Goal: Task Accomplishment & Management: Manage account settings

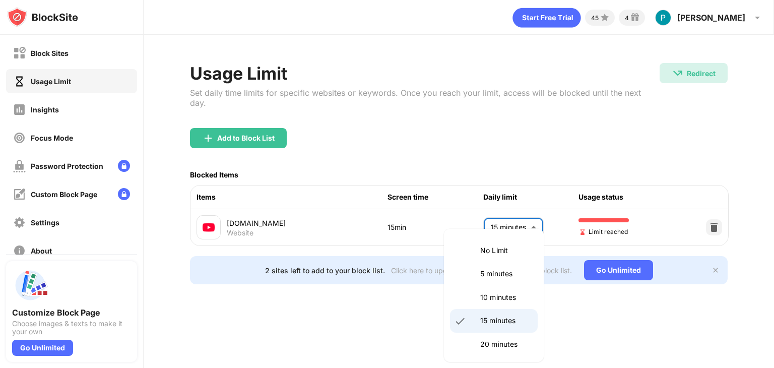
click at [499, 224] on body "Block Sites Usage Limit Insights Focus Mode Password Protection Custom Block Pa…" at bounding box center [387, 184] width 774 height 368
drag, startPoint x: 488, startPoint y: 303, endPoint x: 509, endPoint y: 346, distance: 48.0
click at [509, 346] on p "20 minutes" at bounding box center [505, 344] width 51 height 11
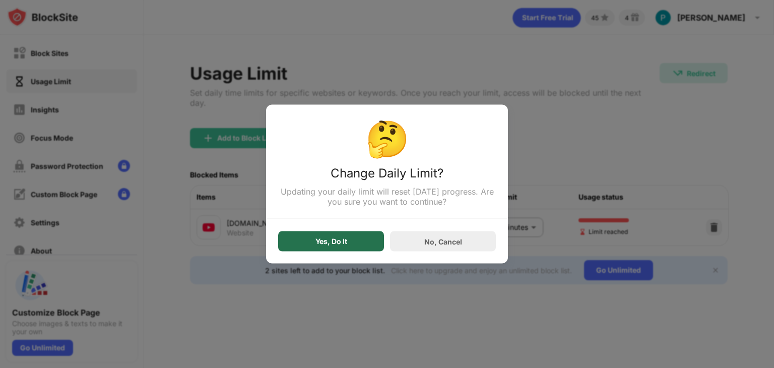
click at [316, 245] on div "Yes, Do It" at bounding box center [332, 241] width 32 height 8
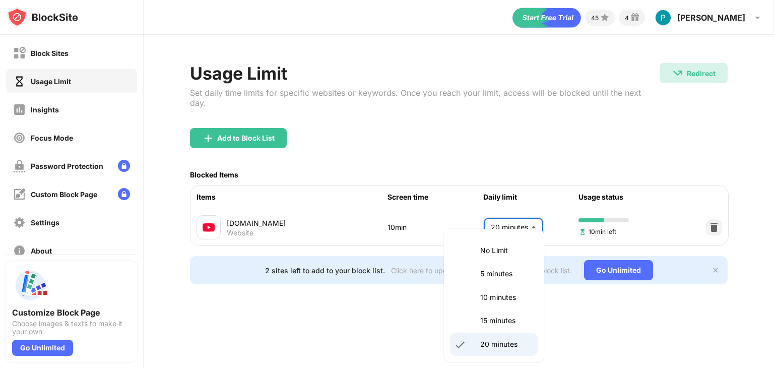
click at [517, 217] on body "Block Sites Usage Limit Insights Focus Mode Password Protection Custom Block Pa…" at bounding box center [387, 184] width 774 height 368
click at [496, 353] on li "20 minutes" at bounding box center [494, 344] width 88 height 23
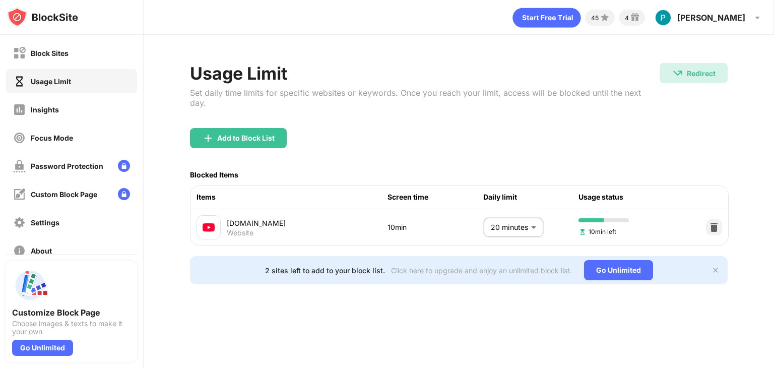
click at [463, 128] on div "Add to Block List" at bounding box center [459, 146] width 538 height 36
click at [436, 99] on div "Usage Limit Set daily time limits for specific websites or keywords. Once you r…" at bounding box center [425, 95] width 470 height 65
drag, startPoint x: 436, startPoint y: 99, endPoint x: 395, endPoint y: 94, distance: 41.6
click at [395, 94] on div "Usage Limit Set daily time limits for specific websites or keywords. Once you r…" at bounding box center [425, 95] width 470 height 65
click at [395, 94] on div "Set daily time limits for specific websites or keywords. Once you reach your li…" at bounding box center [425, 98] width 470 height 20
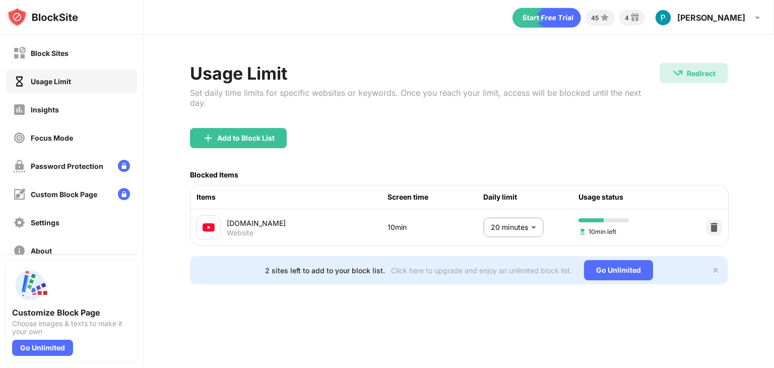
click at [395, 94] on div "Set daily time limits for specific websites or keywords. Once you reach your li…" at bounding box center [425, 98] width 470 height 20
drag, startPoint x: 395, startPoint y: 94, endPoint x: 345, endPoint y: 85, distance: 50.8
click at [345, 85] on div "Usage Limit Set daily time limits for specific websites or keywords. Once you r…" at bounding box center [425, 95] width 470 height 65
click at [365, 329] on div "45 4 [PERSON_NAME] [PERSON_NAME] View Account Insights Premium Rewards Settings…" at bounding box center [459, 184] width 631 height 368
click at [663, 90] on div "Redirect Redirect to [DOMAIN_NAME]/study/batches/study" at bounding box center [694, 89] width 68 height 53
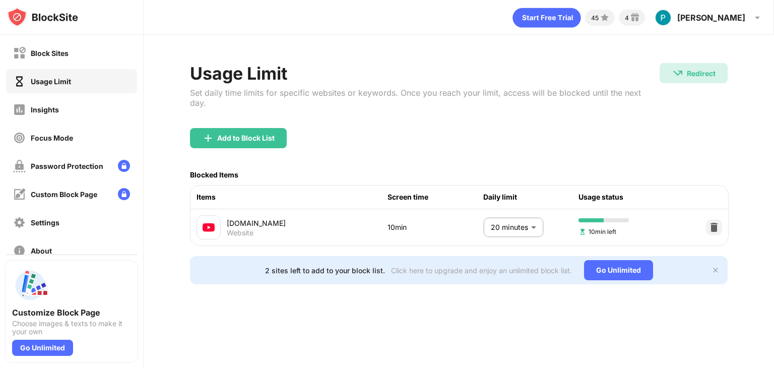
drag, startPoint x: 663, startPoint y: 90, endPoint x: 617, endPoint y: 112, distance: 50.9
click at [617, 112] on div "Usage Limit Set daily time limits for specific websites or keywords. Once you r…" at bounding box center [459, 95] width 538 height 65
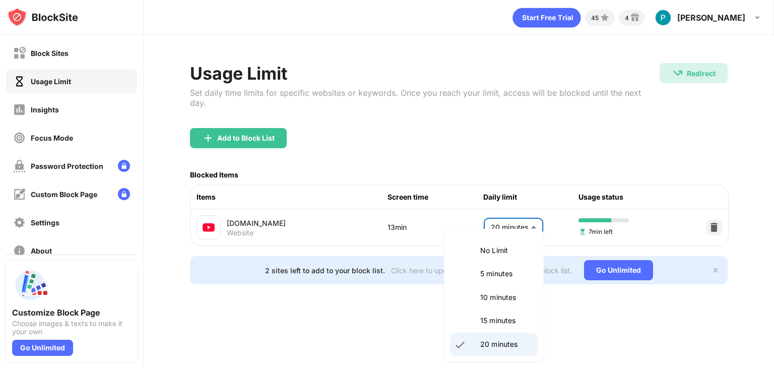
click at [531, 230] on body "Block Sites Usage Limit Insights Focus Mode Password Protection Custom Block Pa…" at bounding box center [387, 184] width 774 height 368
click at [490, 333] on li "20 minutes" at bounding box center [494, 344] width 88 height 23
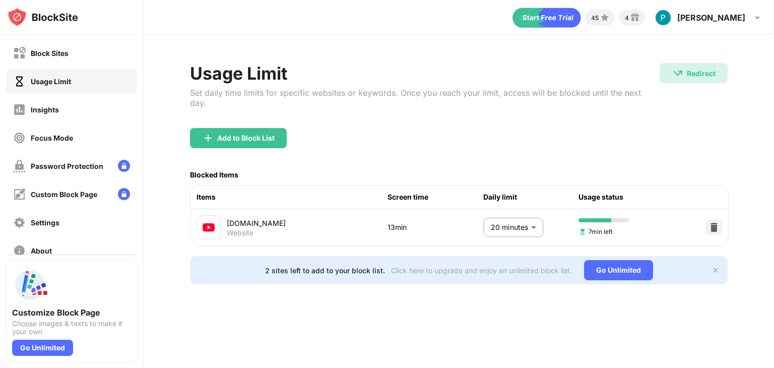
click at [484, 324] on div "45 4 [PERSON_NAME] [PERSON_NAME] View Account Insights Premium Rewards Settings…" at bounding box center [459, 184] width 631 height 368
click at [508, 231] on div "[DOMAIN_NAME] Website 13min 20 minutes ** ​ 7min left" at bounding box center [460, 227] width 538 height 36
click at [507, 224] on body "Block Sites Usage Limit Insights Focus Mode Password Protection Custom Block Pa…" at bounding box center [387, 184] width 774 height 368
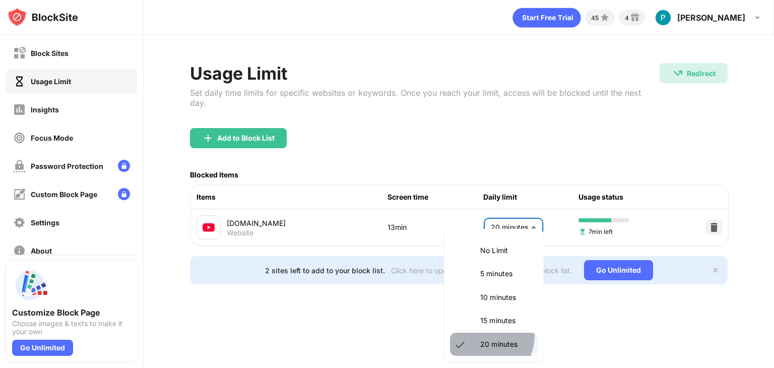
click at [485, 336] on li "20 minutes" at bounding box center [494, 344] width 88 height 23
click at [490, 222] on body "Block Sites Usage Limit Insights Focus Mode Password Protection Custom Block Pa…" at bounding box center [387, 184] width 774 height 368
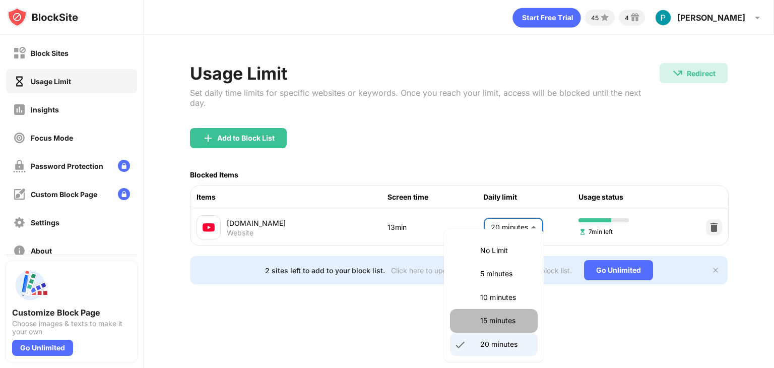
click at [496, 316] on p "15 minutes" at bounding box center [505, 320] width 51 height 11
type input "**"
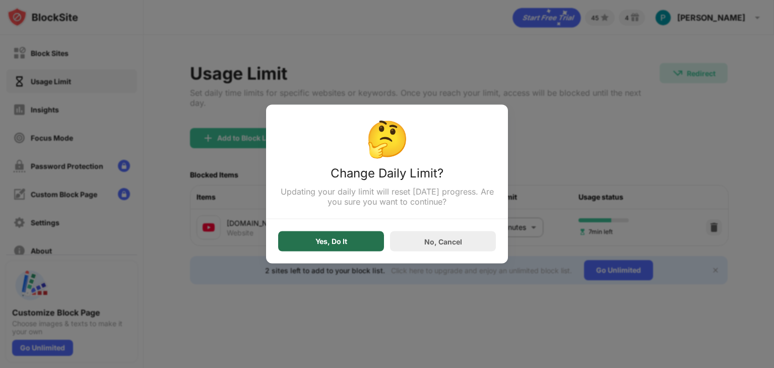
click at [357, 238] on div "Yes, Do It" at bounding box center [331, 241] width 106 height 20
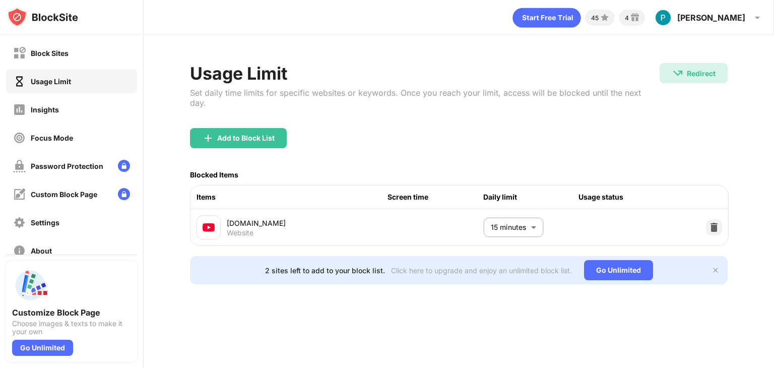
click at [379, 144] on div "Add to Block List" at bounding box center [459, 146] width 538 height 36
drag, startPoint x: 655, startPoint y: 103, endPoint x: 623, endPoint y: 85, distance: 36.3
click at [623, 85] on div "Usage Limit Set daily time limits for specific websites or keywords. Once you r…" at bounding box center [425, 95] width 470 height 65
drag, startPoint x: 623, startPoint y: 85, endPoint x: 383, endPoint y: 140, distance: 246.5
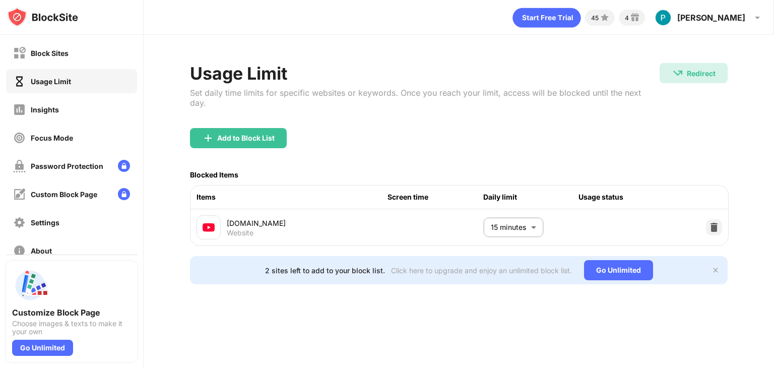
click at [383, 140] on div "Usage Limit Set daily time limits for specific websites or keywords. Once you r…" at bounding box center [459, 173] width 538 height 221
drag, startPoint x: 185, startPoint y: 103, endPoint x: 217, endPoint y: 74, distance: 43.2
click at [217, 74] on div "Usage Limit Set daily time limits for specific websites or keywords. Once you r…" at bounding box center [459, 174] width 631 height 278
click at [217, 74] on div "Usage Limit" at bounding box center [425, 73] width 470 height 21
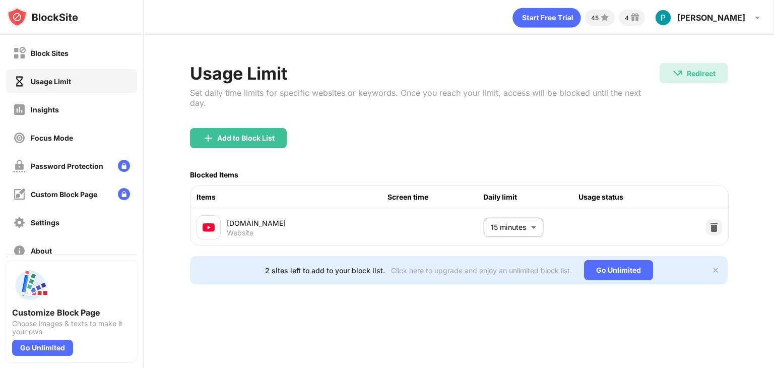
click at [217, 74] on div "Usage Limit" at bounding box center [425, 73] width 470 height 21
drag, startPoint x: 72, startPoint y: 94, endPoint x: 97, endPoint y: 51, distance: 50.1
click at [97, 51] on div "Block Sites Usage Limit Insights Focus Mode Password Protection Custom Block Pa…" at bounding box center [71, 152] width 143 height 234
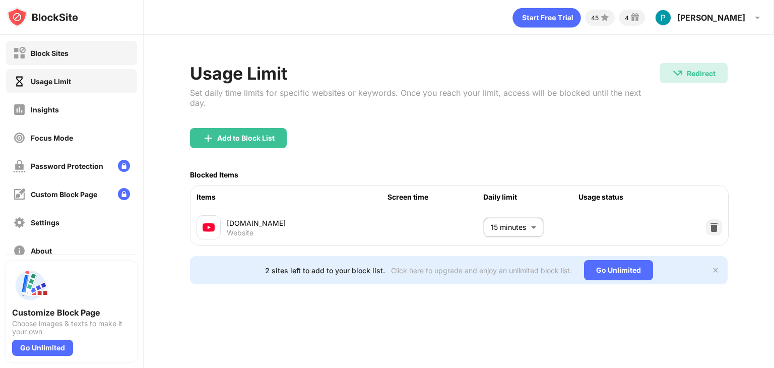
click at [97, 51] on div "Block Sites" at bounding box center [71, 53] width 131 height 24
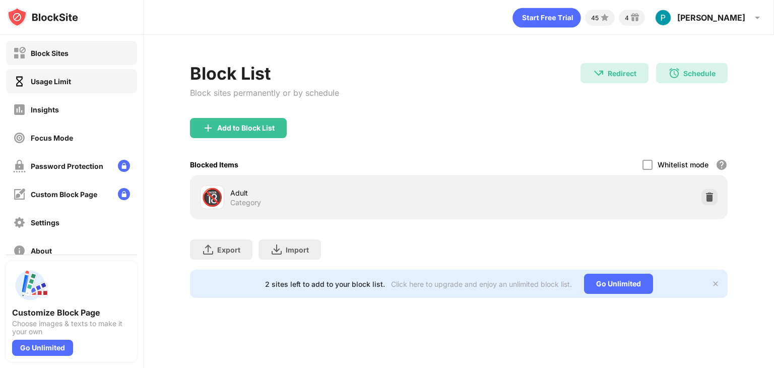
click at [96, 88] on div "Usage Limit" at bounding box center [71, 81] width 131 height 24
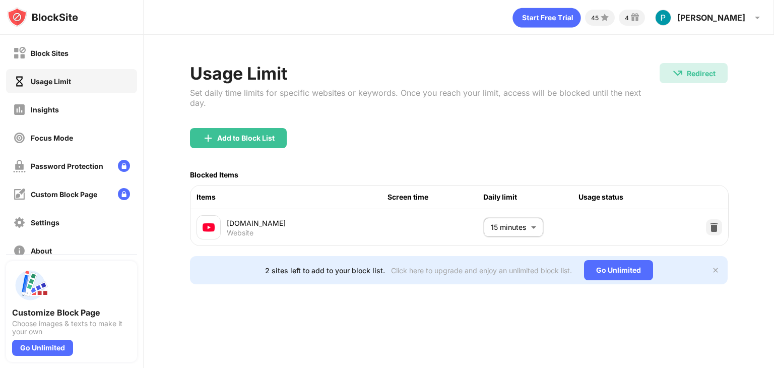
click at [472, 209] on div "[DOMAIN_NAME] Website 15 minutes ** ​" at bounding box center [460, 227] width 538 height 36
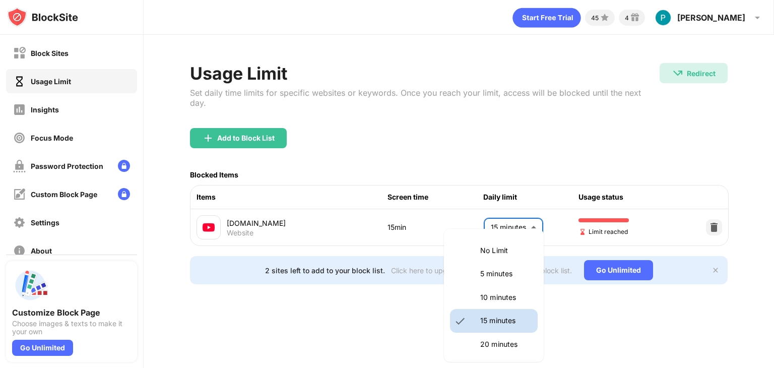
click at [532, 225] on body "Block Sites Usage Limit Insights Focus Mode Password Protection Custom Block Pa…" at bounding box center [387, 184] width 774 height 368
click at [507, 359] on li "25 minutes" at bounding box center [494, 367] width 88 height 23
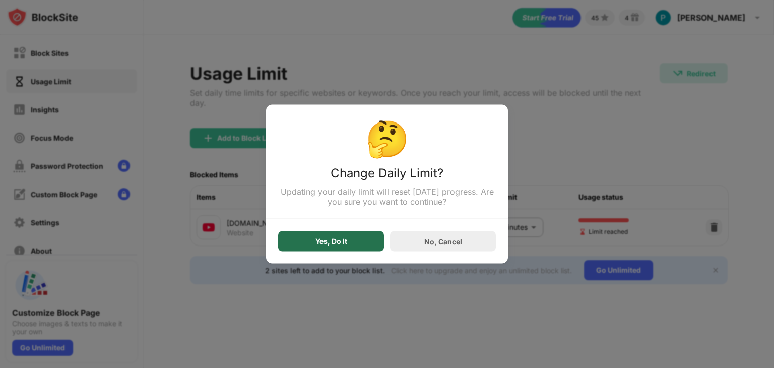
click at [378, 240] on div "Yes, Do It" at bounding box center [331, 241] width 106 height 20
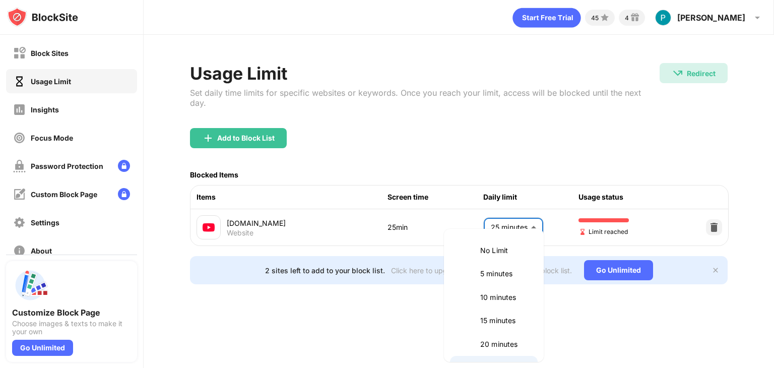
click at [519, 214] on body "Block Sites Usage Limit Insights Focus Mode Password Protection Custom Block Pa…" at bounding box center [387, 184] width 774 height 368
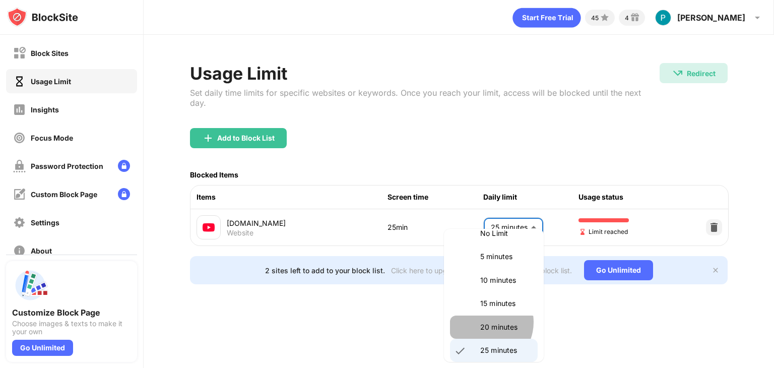
click at [483, 322] on p "20 minutes" at bounding box center [505, 327] width 51 height 11
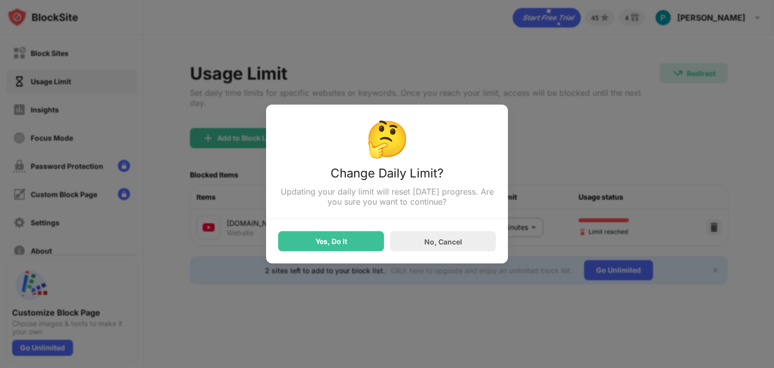
drag, startPoint x: 334, startPoint y: 223, endPoint x: 302, endPoint y: 264, distance: 52.4
click at [302, 264] on div "🤔 Change Daily Limit? Updating your daily limit will reset [DATE] progress. Are…" at bounding box center [387, 184] width 242 height 159
click at [331, 242] on div "Yes, Do It" at bounding box center [332, 241] width 32 height 8
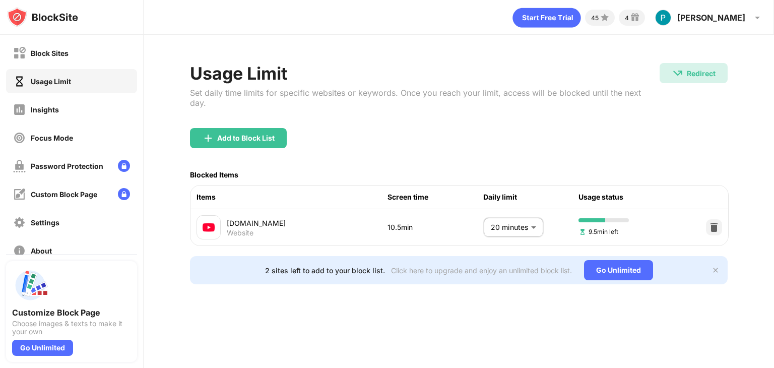
drag, startPoint x: 534, startPoint y: 193, endPoint x: 454, endPoint y: -43, distance: 249.3
click at [454, 0] on html "Block Sites Usage Limit Insights Focus Mode Password Protection Custom Block Pa…" at bounding box center [387, 184] width 774 height 368
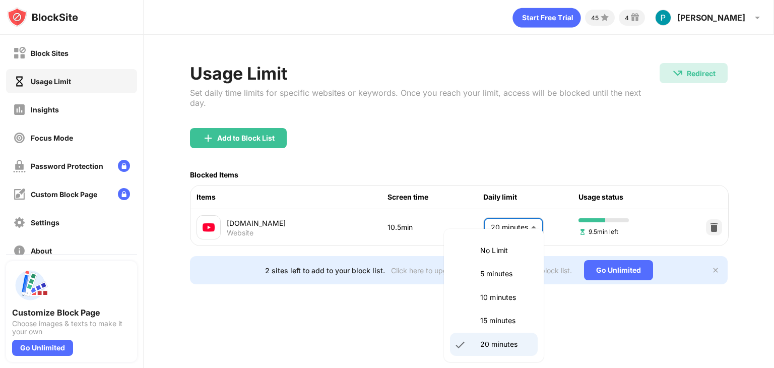
click at [502, 214] on body "Block Sites Usage Limit Insights Focus Mode Password Protection Custom Block Pa…" at bounding box center [387, 184] width 774 height 368
click at [496, 356] on li "25 minutes" at bounding box center [494, 367] width 88 height 23
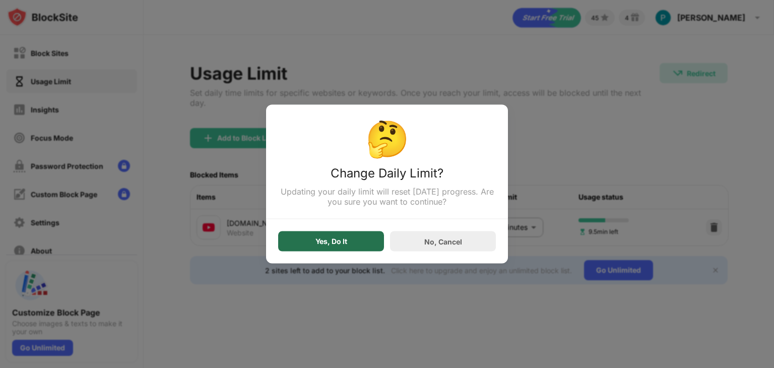
click at [359, 247] on div "Yes, Do It" at bounding box center [331, 241] width 106 height 20
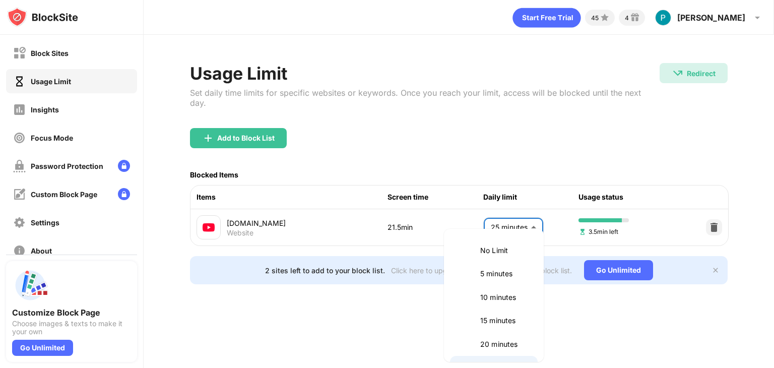
click at [495, 211] on body "Block Sites Usage Limit Insights Focus Mode Password Protection Custom Block Pa…" at bounding box center [387, 184] width 774 height 368
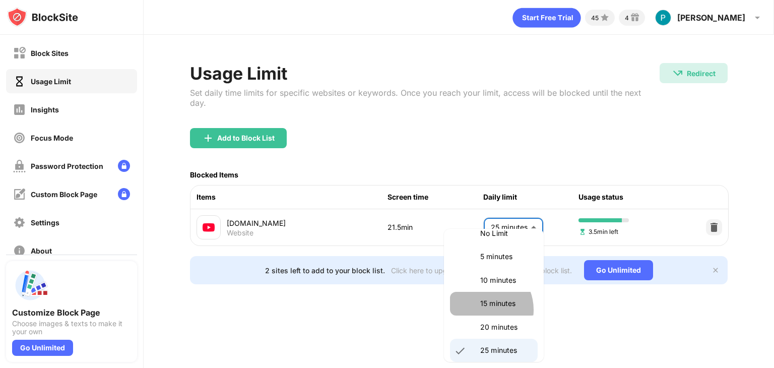
drag, startPoint x: 482, startPoint y: 309, endPoint x: 483, endPoint y: 327, distance: 17.7
click at [483, 327] on p "20 minutes" at bounding box center [505, 327] width 51 height 11
type input "**"
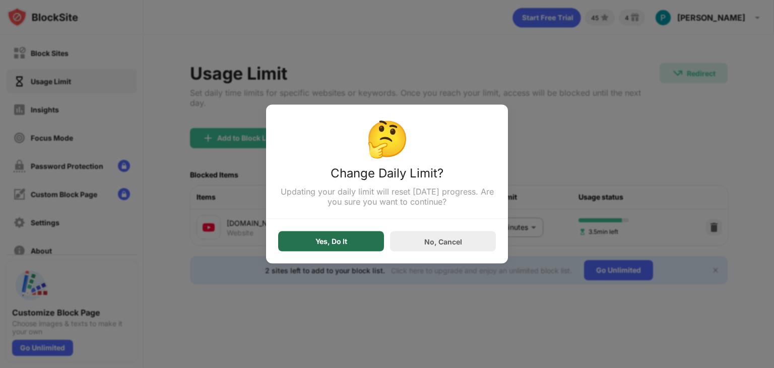
click at [348, 241] on div "Yes, Do It" at bounding box center [331, 241] width 106 height 20
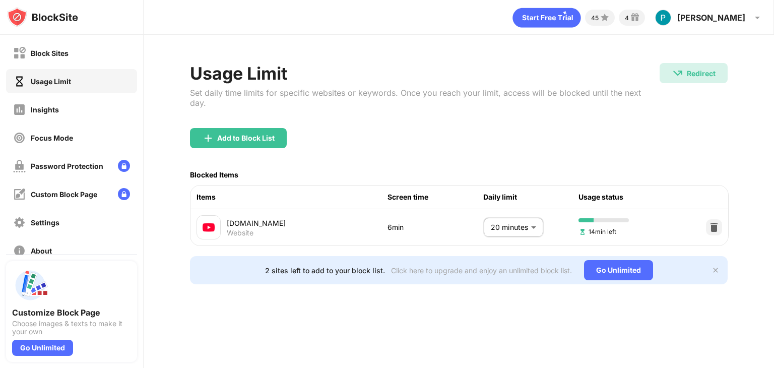
click at [359, 75] on div "Usage Limit" at bounding box center [425, 73] width 470 height 21
drag, startPoint x: 359, startPoint y: 75, endPoint x: 214, endPoint y: 125, distance: 154.1
click at [214, 125] on div "Usage Limit Set daily time limits for specific websites or keywords. Once you r…" at bounding box center [459, 173] width 538 height 221
click at [207, 69] on div "Usage Limit" at bounding box center [425, 73] width 470 height 21
drag, startPoint x: 207, startPoint y: 69, endPoint x: 338, endPoint y: 74, distance: 130.7
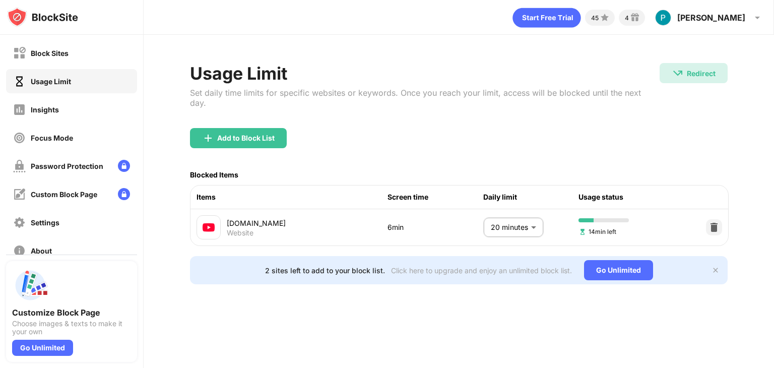
click at [338, 74] on div "Usage Limit" at bounding box center [425, 73] width 470 height 21
drag, startPoint x: 649, startPoint y: 10, endPoint x: 619, endPoint y: 89, distance: 84.7
click at [619, 89] on div "45 4 [PERSON_NAME] [PERSON_NAME] View Account Insights Premium Rewards Settings…" at bounding box center [459, 184] width 631 height 368
click at [50, 47] on div "Block Sites" at bounding box center [40, 53] width 55 height 13
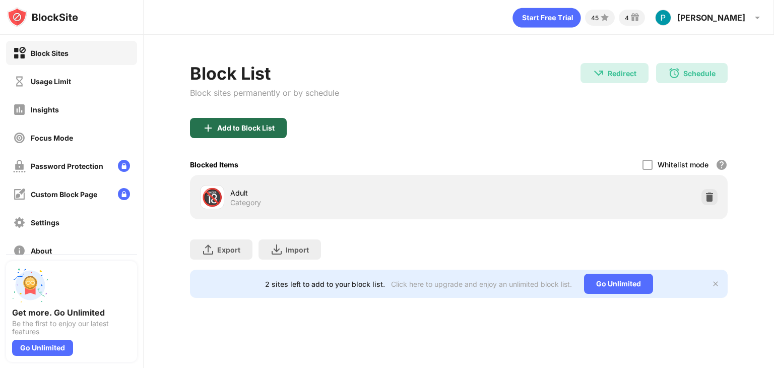
click at [242, 118] on div "Add to Block List" at bounding box center [238, 128] width 97 height 20
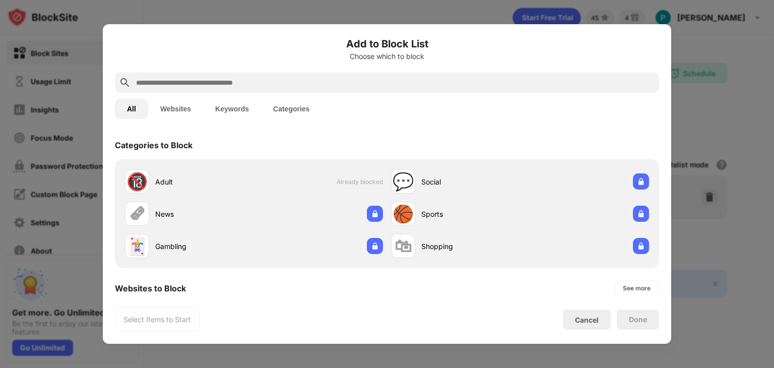
drag, startPoint x: 200, startPoint y: 93, endPoint x: 195, endPoint y: 101, distance: 9.3
click at [195, 101] on div "All Websites Keywords Categories" at bounding box center [387, 109] width 544 height 32
click at [195, 101] on button "Websites" at bounding box center [175, 109] width 55 height 20
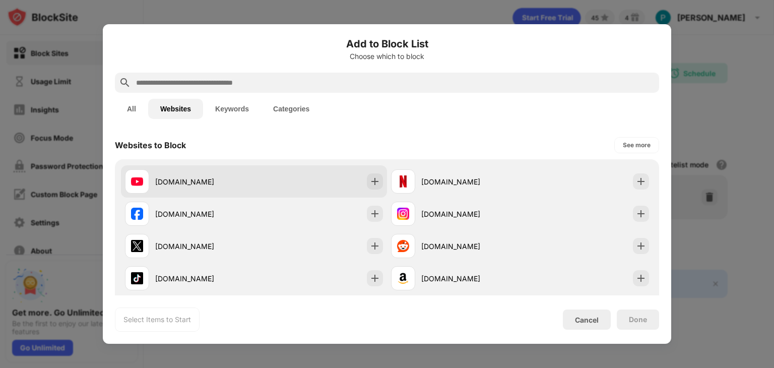
click at [332, 192] on div "[DOMAIN_NAME]" at bounding box center [254, 181] width 266 height 32
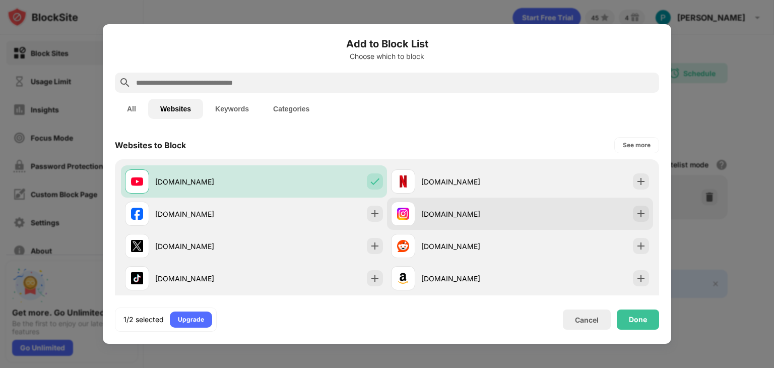
drag, startPoint x: 572, startPoint y: 238, endPoint x: 562, endPoint y: 215, distance: 25.4
click at [562, 215] on div "youtube.com netflix.com facebook.com instagram.com x.com reddit.com tiktok.com …" at bounding box center [387, 245] width 532 height 161
click at [562, 215] on div "instagram.com" at bounding box center [520, 214] width 266 height 32
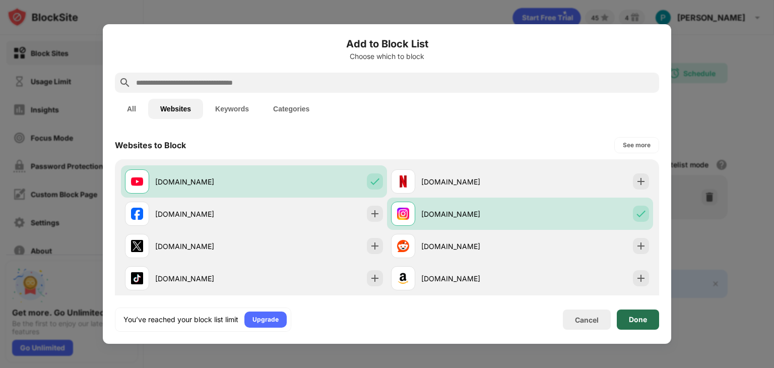
click at [654, 312] on div "Done" at bounding box center [638, 319] width 42 height 20
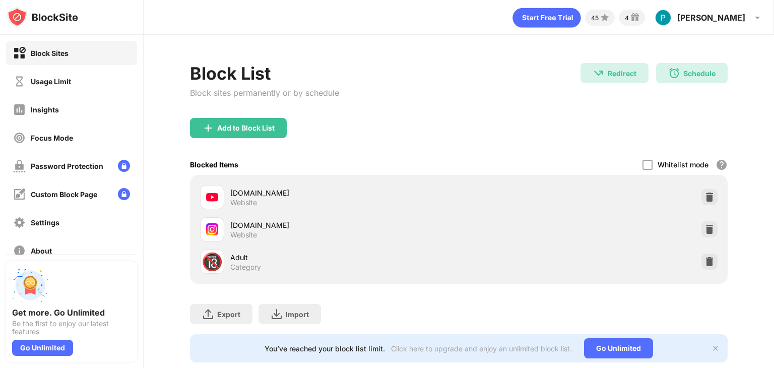
drag, startPoint x: 48, startPoint y: 68, endPoint x: 78, endPoint y: 81, distance: 32.5
click at [78, 81] on div "Block Sites Usage Limit Insights Focus Mode Password Protection Custom Block Pa…" at bounding box center [71, 152] width 143 height 234
click at [78, 81] on div "Usage Limit" at bounding box center [71, 81] width 131 height 24
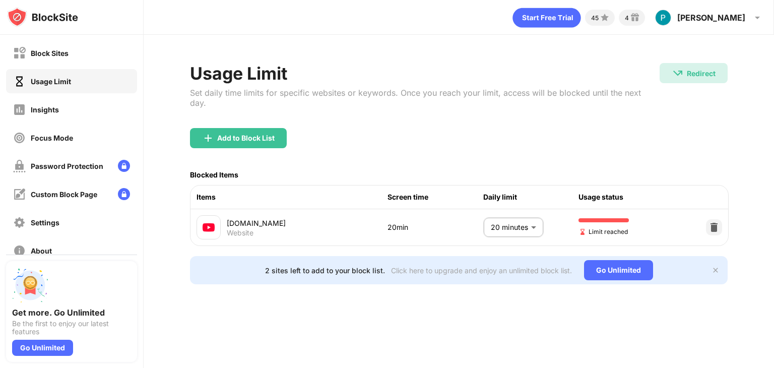
drag, startPoint x: 724, startPoint y: 213, endPoint x: 720, endPoint y: 215, distance: 5.2
click at [720, 215] on div "youtube.com Website 20min 20 minutes ** ​ Limit reached" at bounding box center [460, 227] width 538 height 36
click at [720, 219] on div at bounding box center [714, 227] width 16 height 16
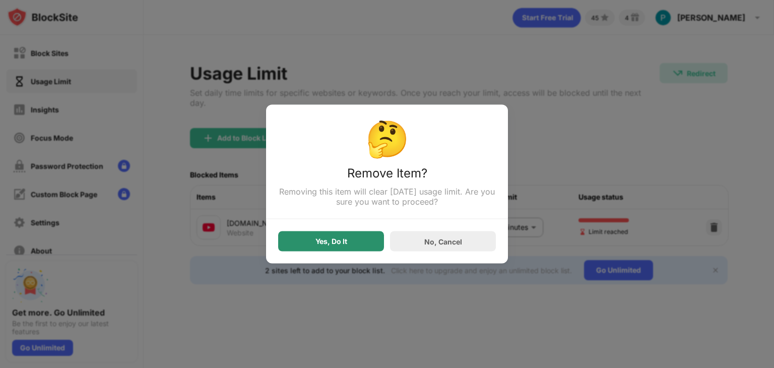
click at [298, 243] on div "Yes, Do It" at bounding box center [331, 241] width 106 height 20
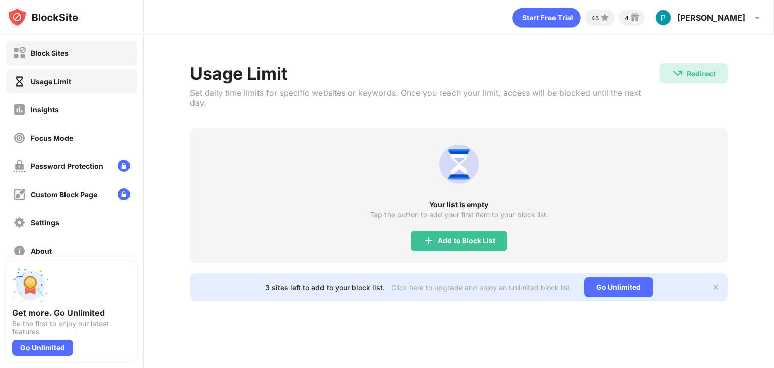
click at [50, 58] on div "Block Sites" at bounding box center [40, 53] width 55 height 13
